Goal: Task Accomplishment & Management: Complete application form

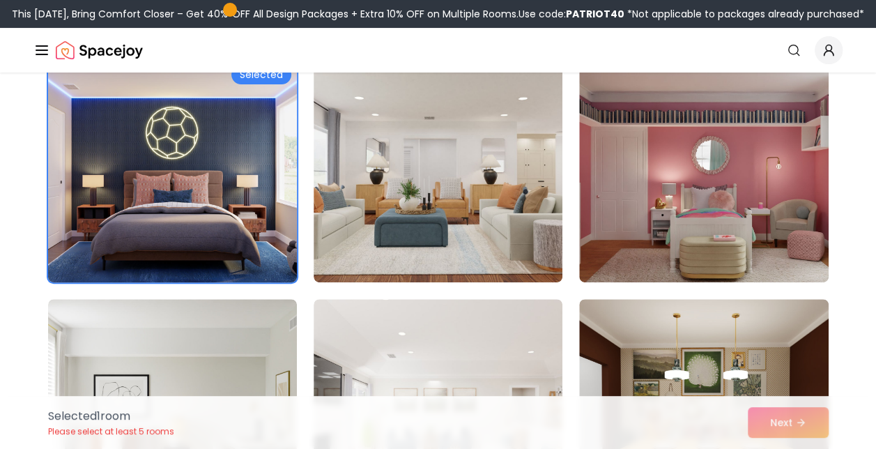
click at [266, 74] on div "Selected" at bounding box center [261, 75] width 60 height 20
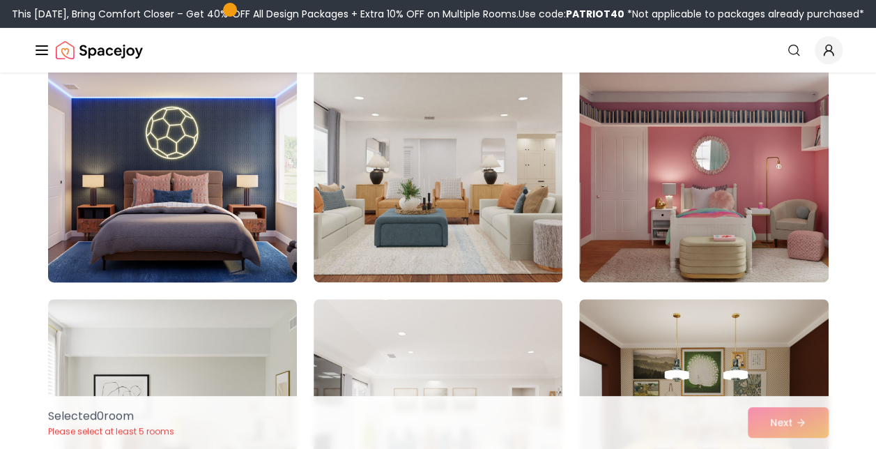
click at [791, 424] on div "Selected 0 room Please select at least 5 rooms Next" at bounding box center [438, 422] width 803 height 53
click at [174, 182] on img at bounding box center [172, 171] width 261 height 234
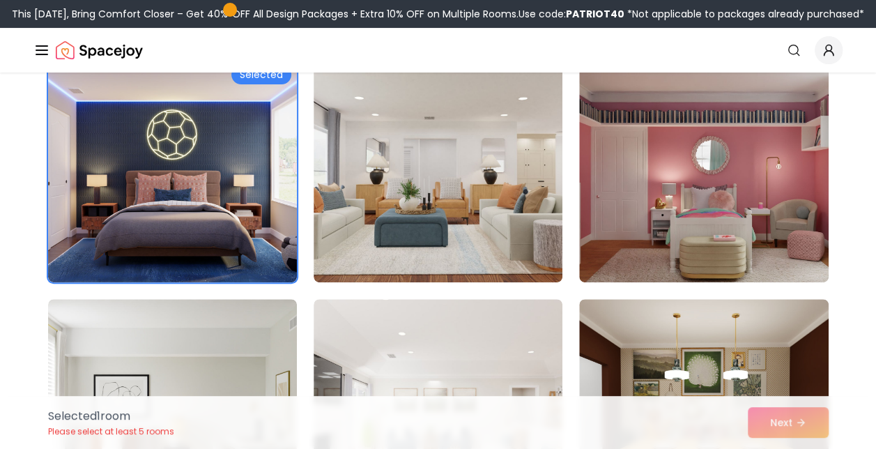
click at [803, 422] on div "Selected 1 room Please select at least 5 rooms Next" at bounding box center [438, 422] width 803 height 53
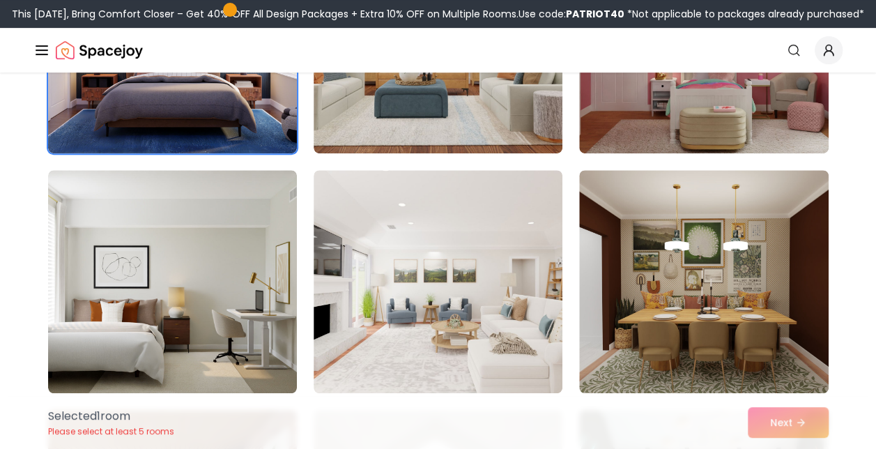
scroll to position [261, 0]
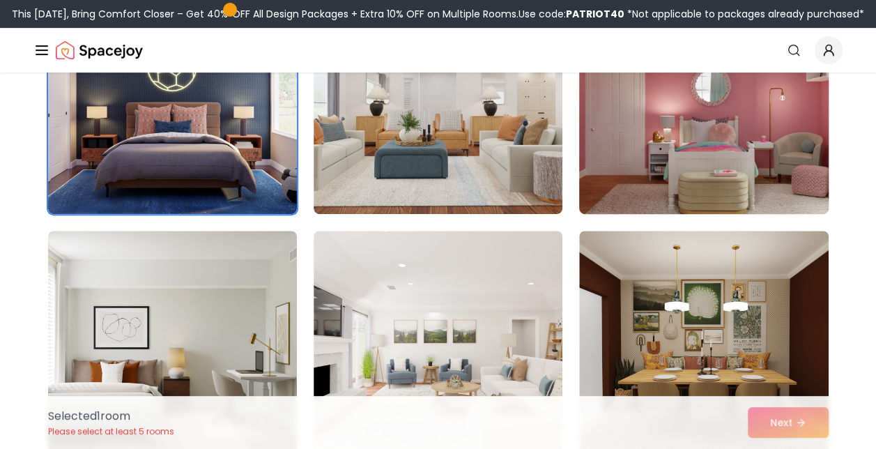
click at [701, 169] on img at bounding box center [703, 102] width 261 height 234
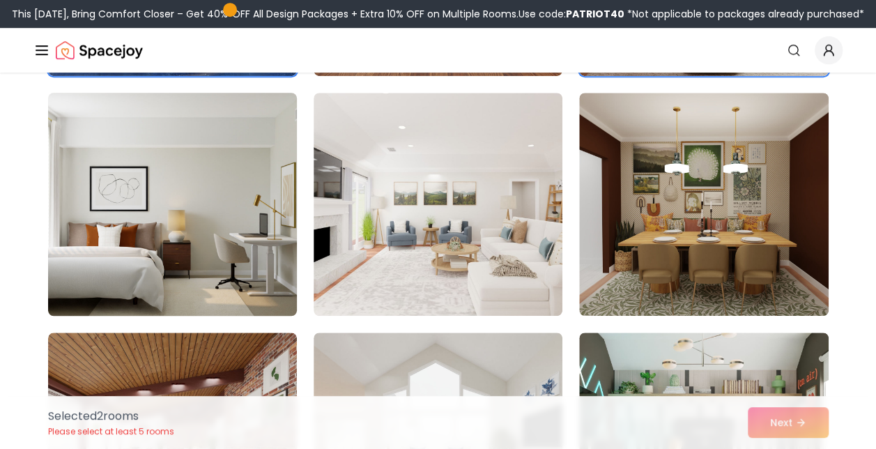
click at [70, 190] on img at bounding box center [172, 204] width 261 height 234
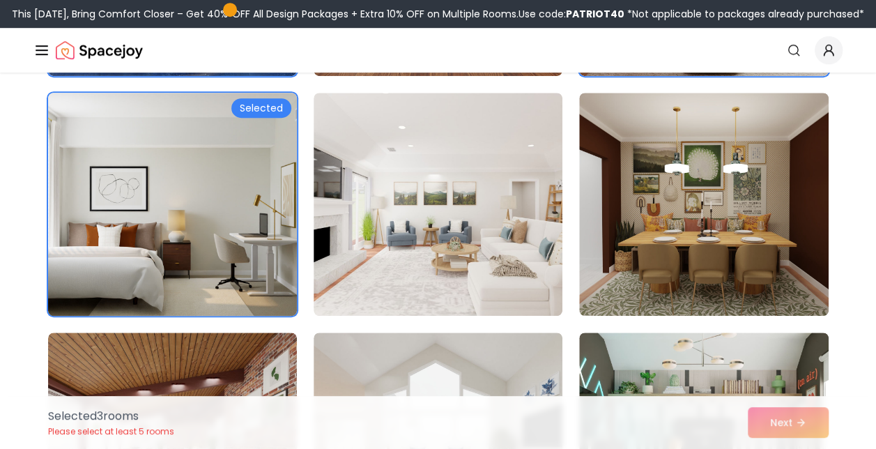
click at [109, 198] on img at bounding box center [172, 204] width 261 height 234
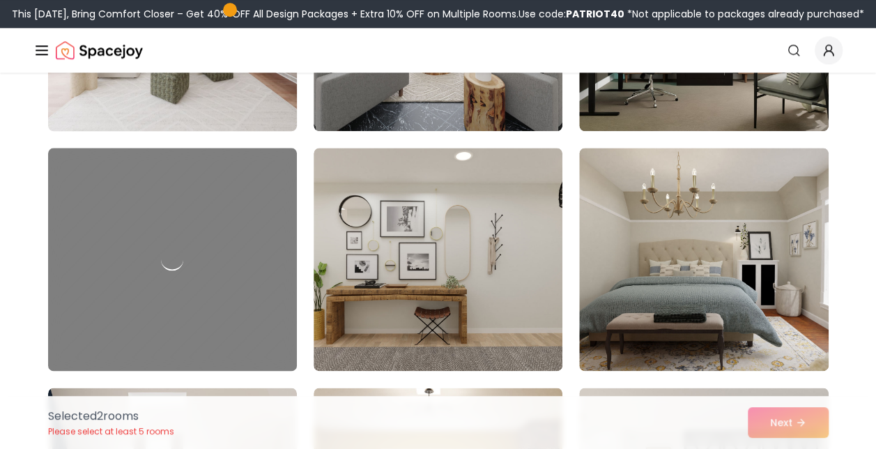
scroll to position [762, 0]
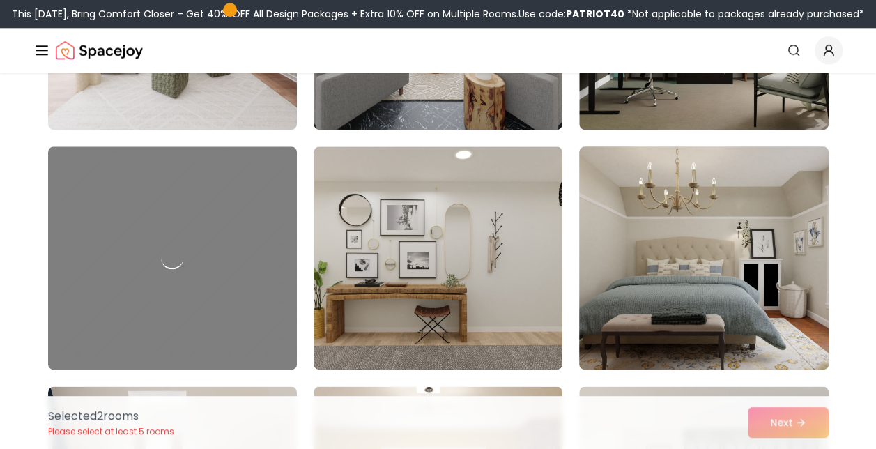
click at [642, 280] on img at bounding box center [703, 258] width 261 height 234
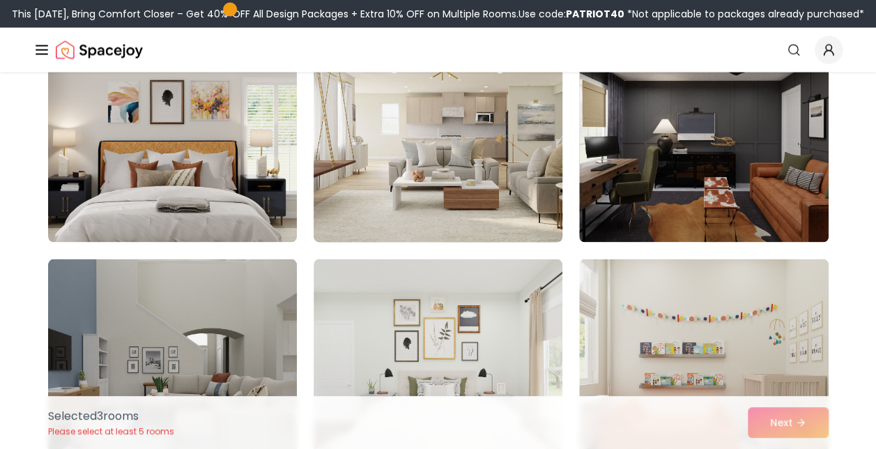
scroll to position [1369, 0]
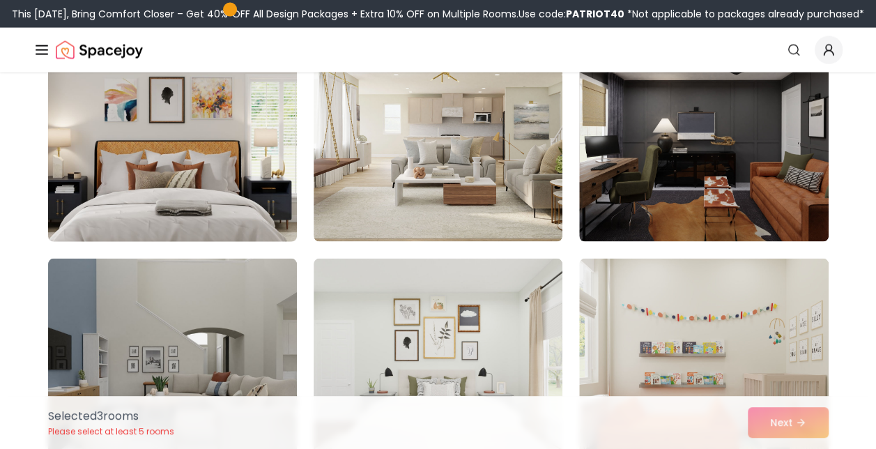
click at [154, 145] on img at bounding box center [172, 130] width 261 height 234
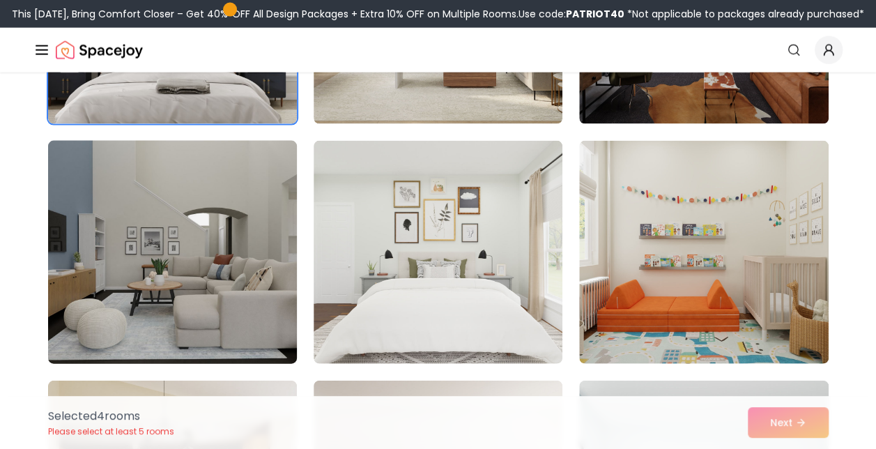
scroll to position [1488, 0]
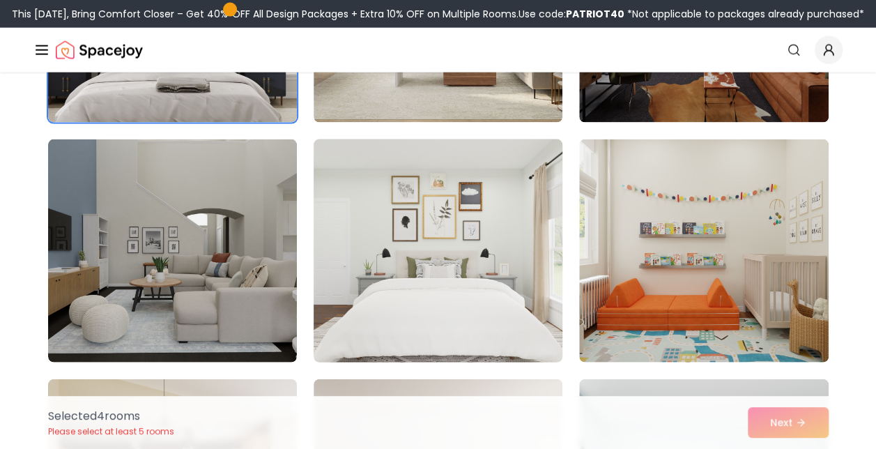
click at [456, 249] on img at bounding box center [437, 251] width 261 height 234
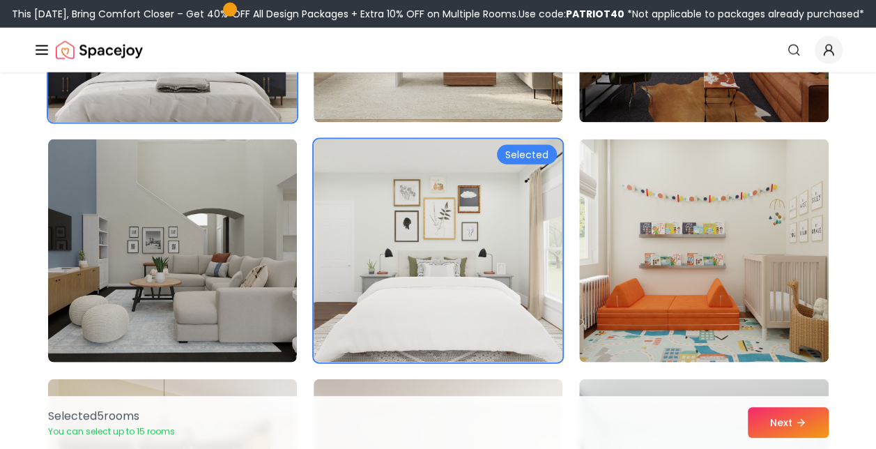
click at [789, 437] on div "Selected 5 room s You can select up to 15 rooms Next" at bounding box center [438, 422] width 803 height 53
click at [786, 426] on button "Next" at bounding box center [787, 422] width 81 height 31
